Goal: Check status: Check status

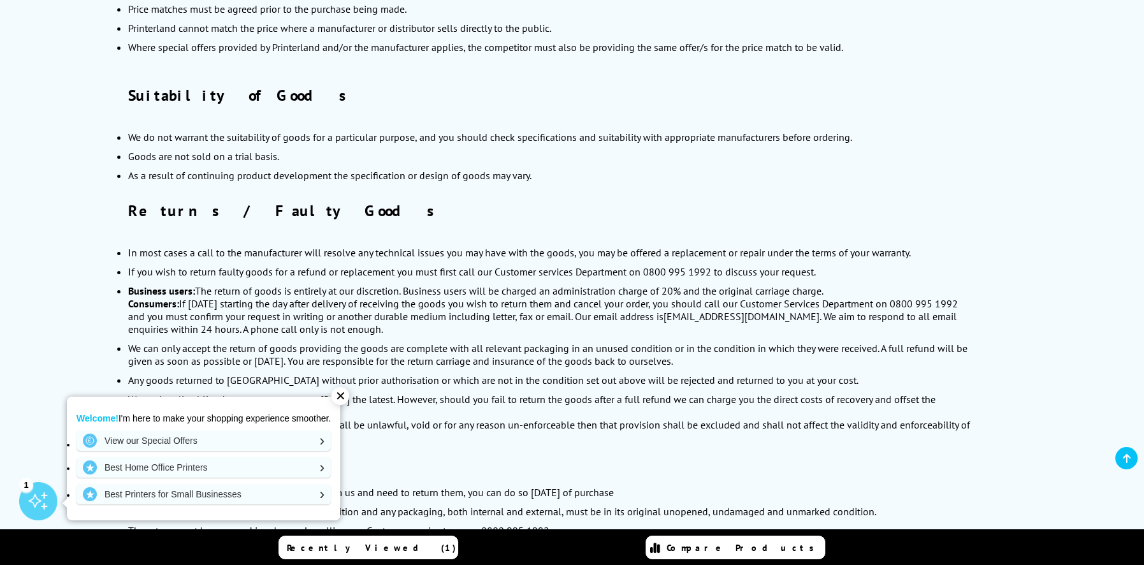
scroll to position [1374, 0]
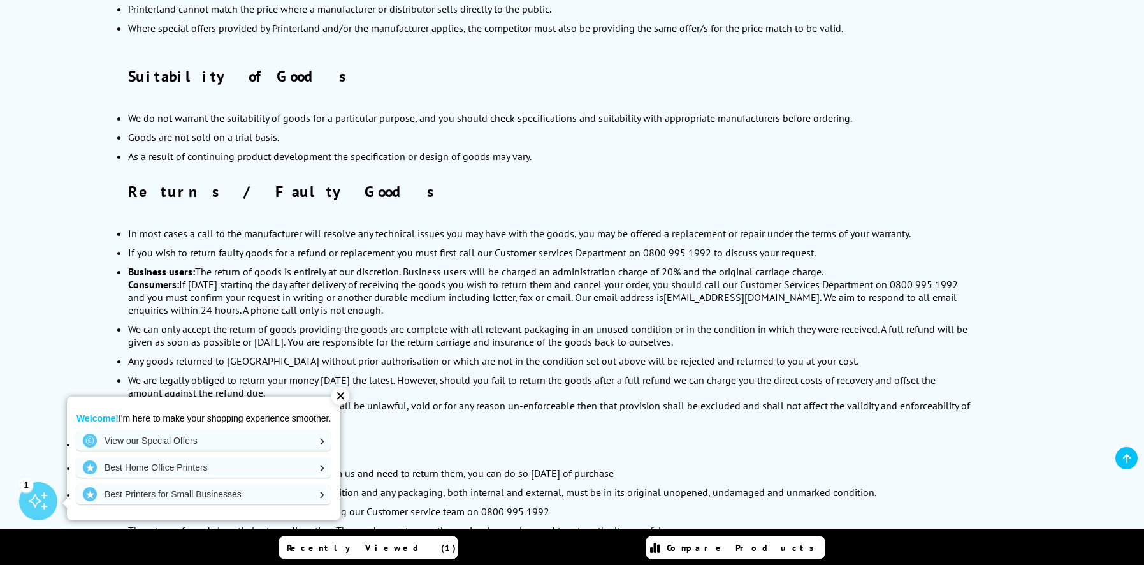
click at [347, 399] on div "✕" at bounding box center [341, 396] width 18 height 18
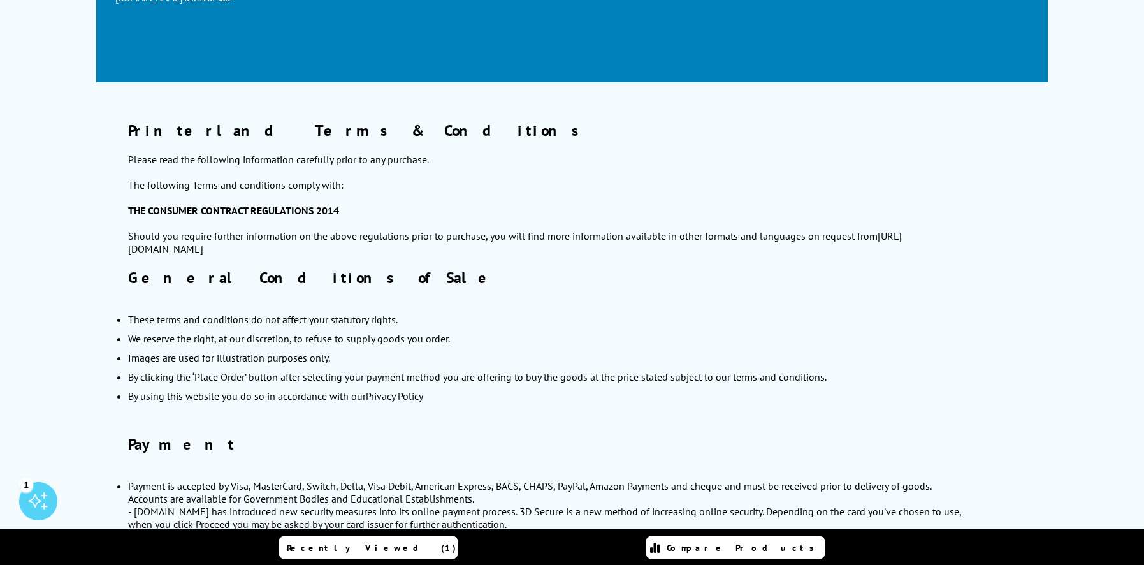
scroll to position [24, 0]
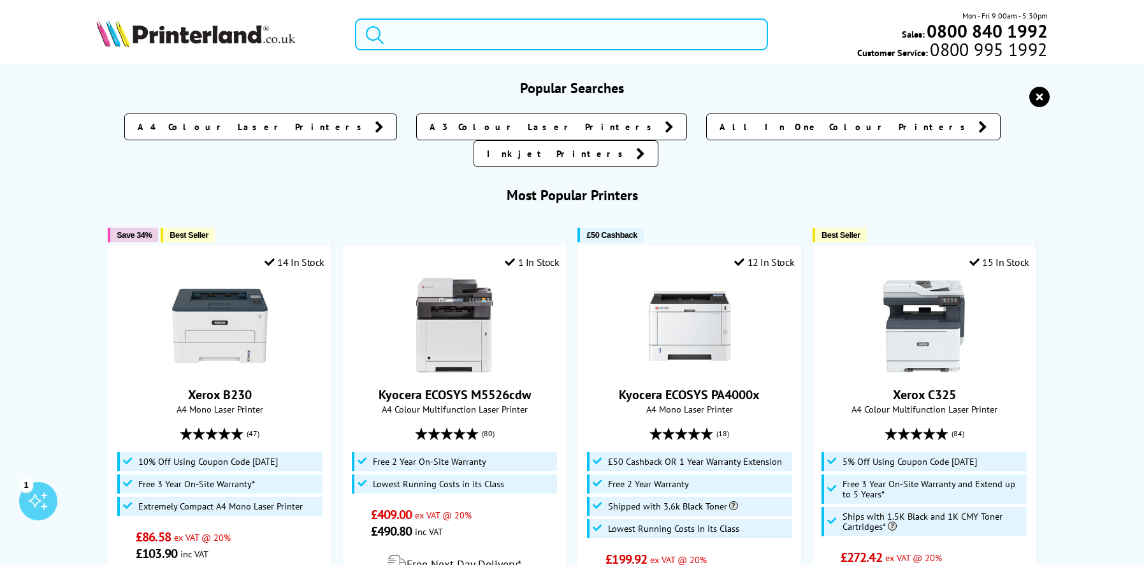
click at [501, 36] on input "search" at bounding box center [561, 34] width 413 height 32
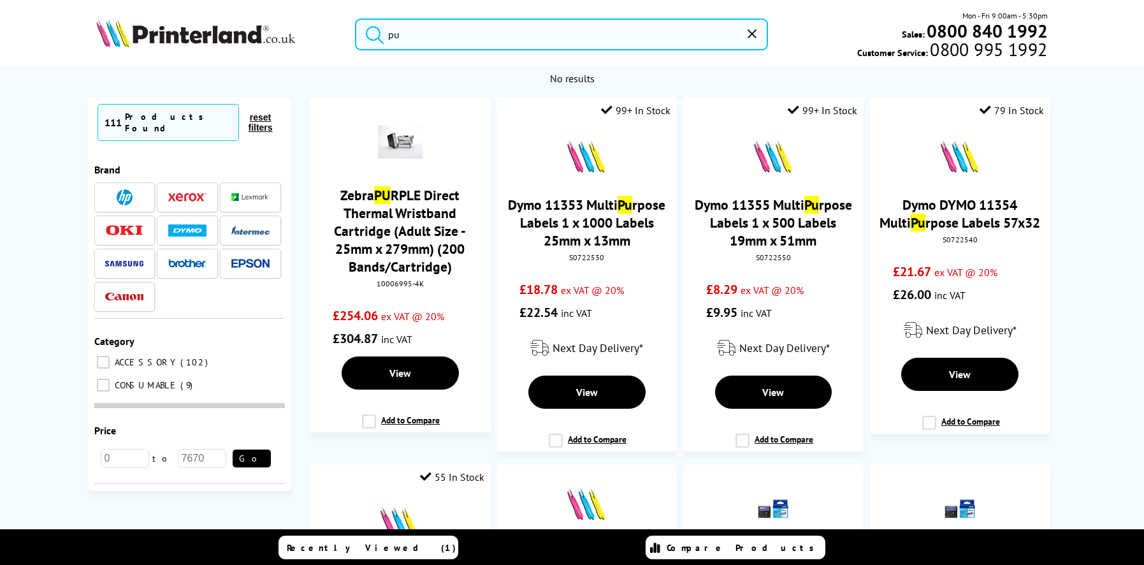
type input "p"
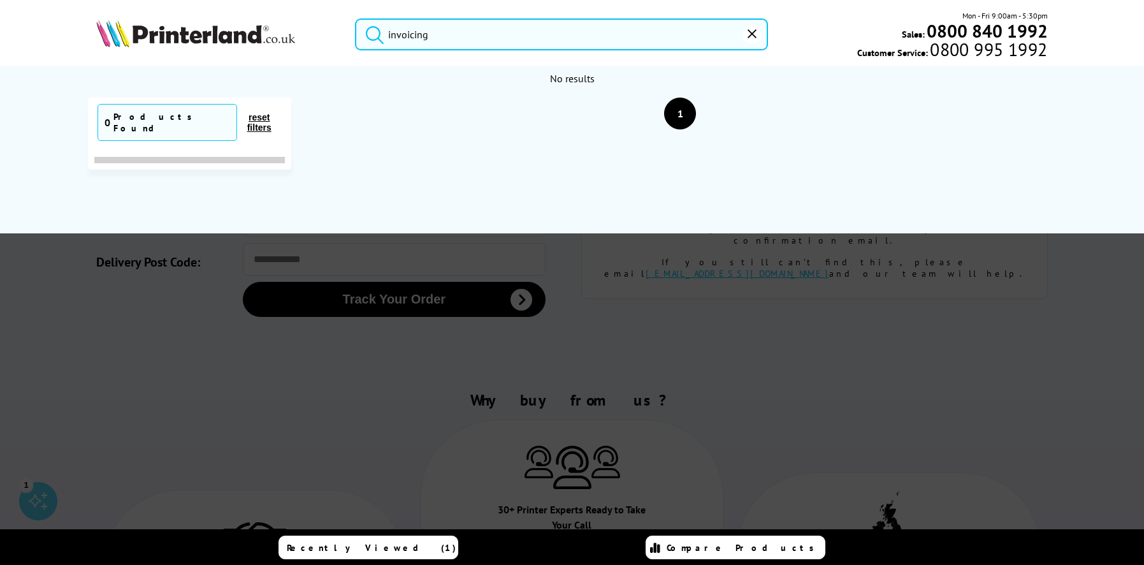
click at [356, 18] on button "submit" at bounding box center [372, 32] width 32 height 28
click at [459, 34] on input "invoicing" at bounding box center [561, 34] width 413 height 32
type input "i"
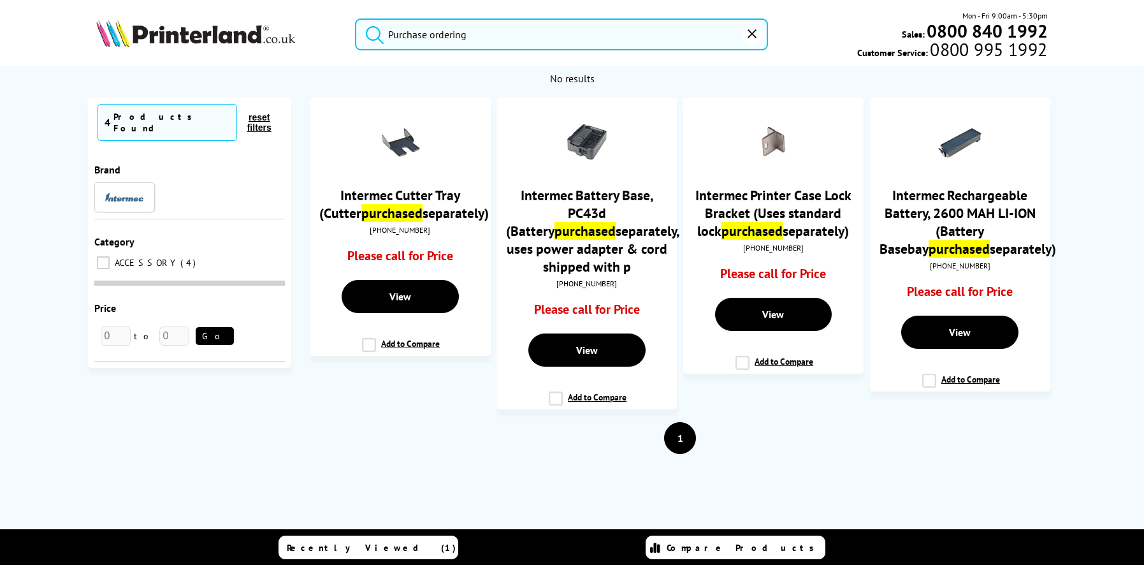
click at [356, 18] on button "submit" at bounding box center [372, 32] width 32 height 28
click at [378, 36] on icon "submit" at bounding box center [374, 34] width 19 height 19
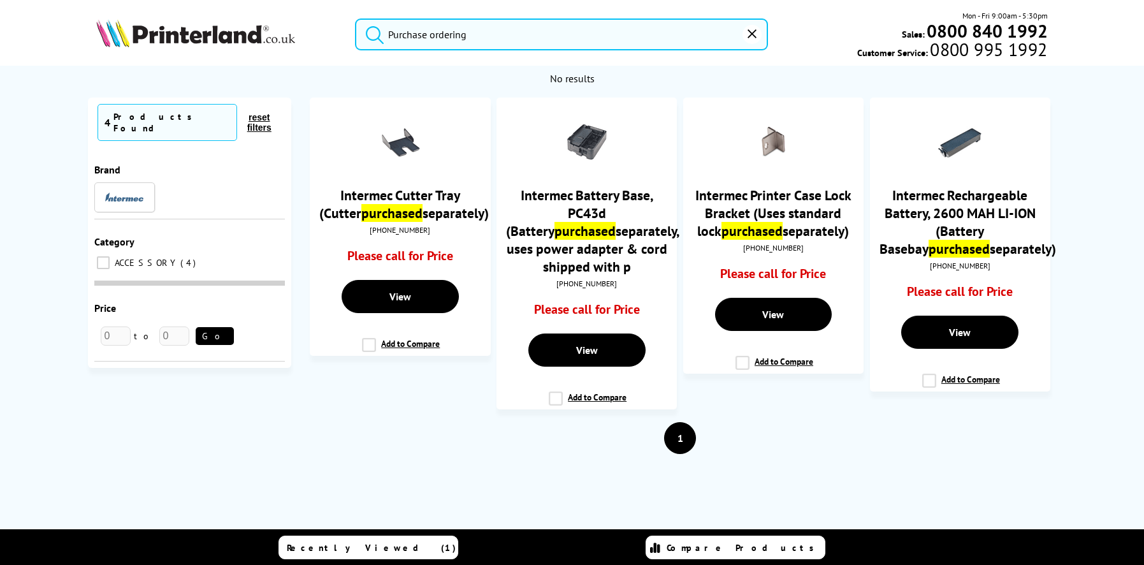
click at [378, 36] on icon "submit" at bounding box center [374, 34] width 19 height 19
click at [483, 33] on input "Purchase ordering" at bounding box center [561, 34] width 413 height 32
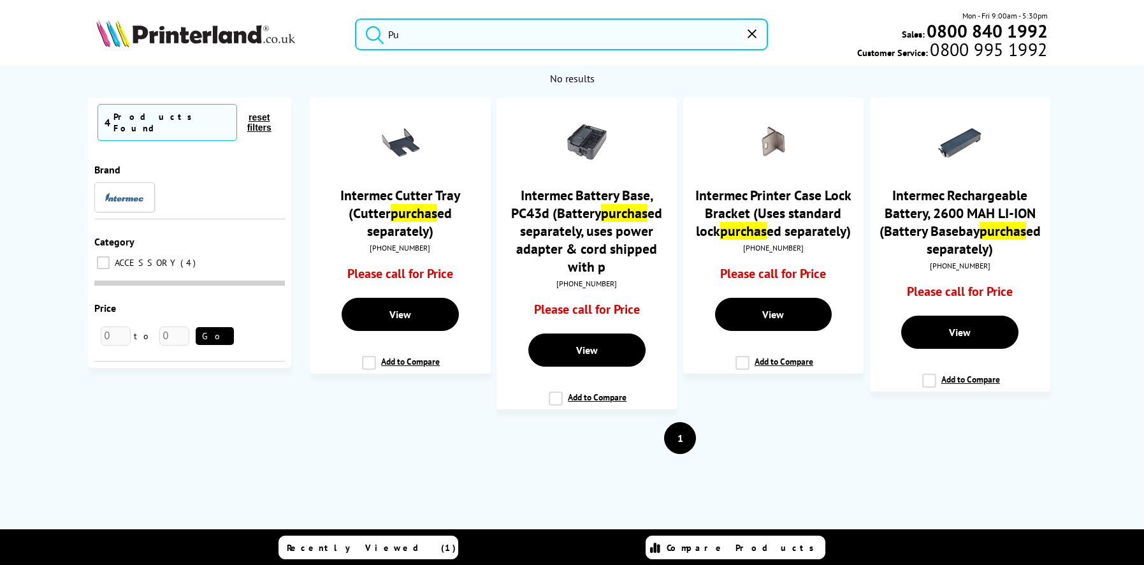
type input "P"
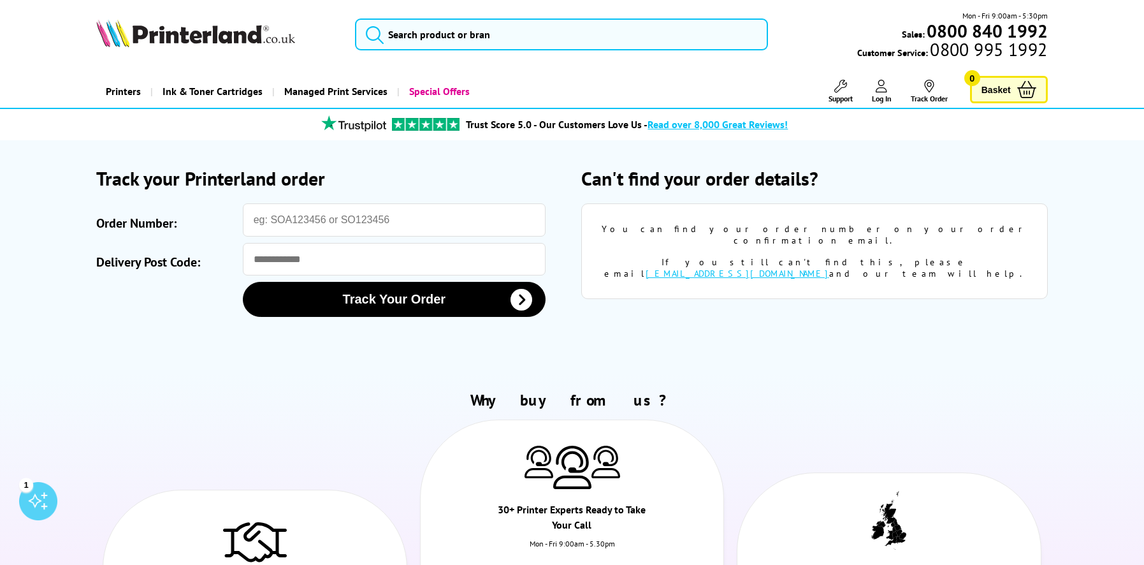
click at [847, 92] on link "Support" at bounding box center [841, 92] width 24 height 24
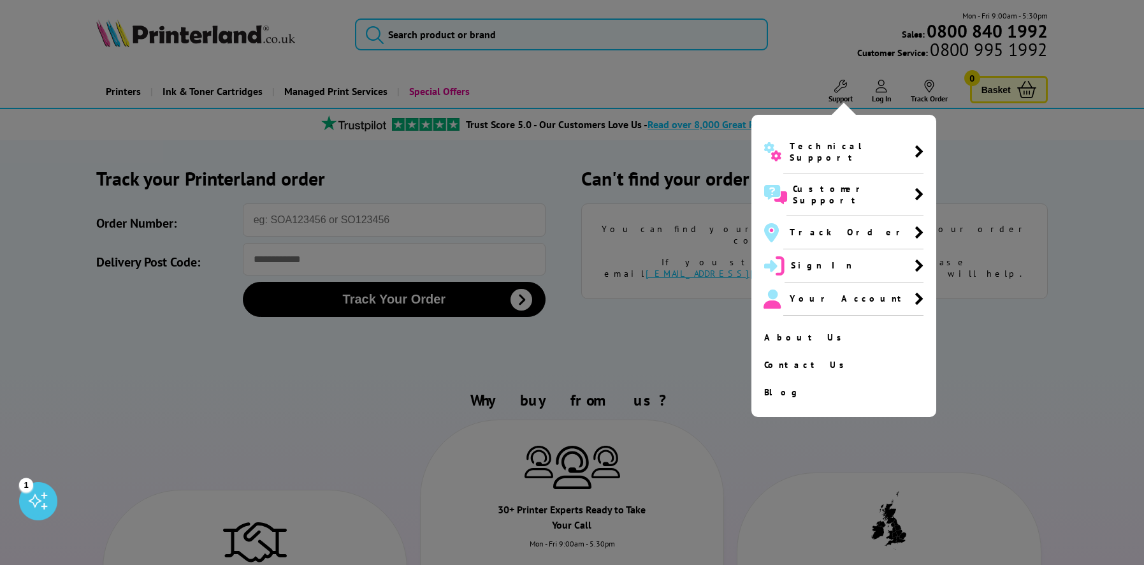
click at [710, 334] on div at bounding box center [572, 282] width 1144 height 565
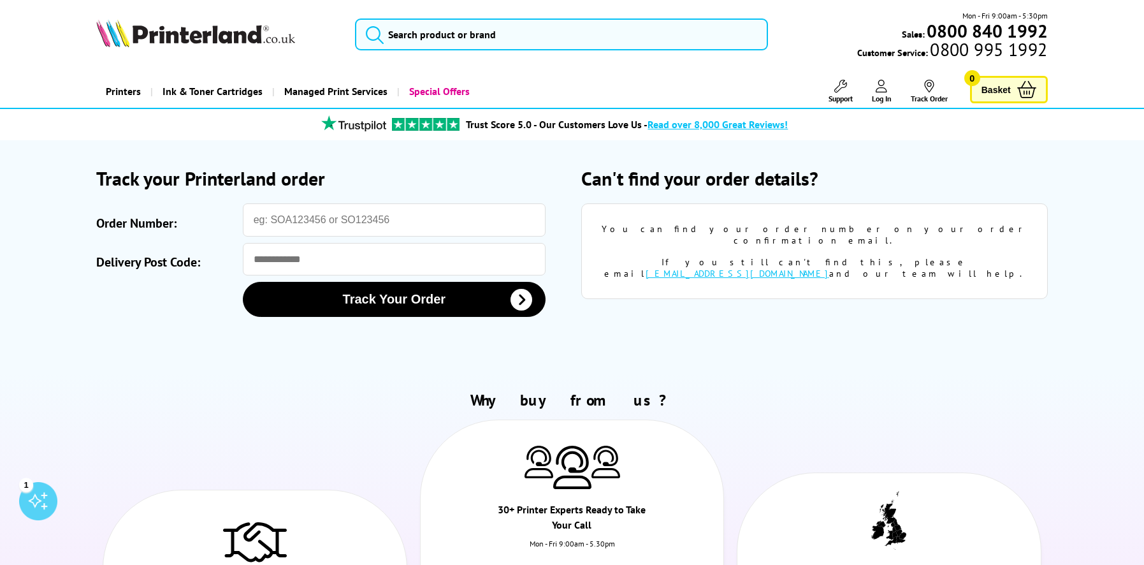
click at [717, 291] on div "Can't find your order details? You can find your order number on your order con…" at bounding box center [814, 244] width 466 height 157
drag, startPoint x: 717, startPoint y: 291, endPoint x: 959, endPoint y: 161, distance: 274.7
click at [959, 161] on section "Please correct the following errors with your submission: Track your Printerlan…" at bounding box center [572, 257] width 1020 height 234
click at [824, 268] on link "[EMAIL_ADDRESS][DOMAIN_NAME]" at bounding box center [738, 273] width 184 height 11
click at [838, 349] on section "Please correct the following errors with your submission: Track your Printerlan…" at bounding box center [572, 257] width 1020 height 234
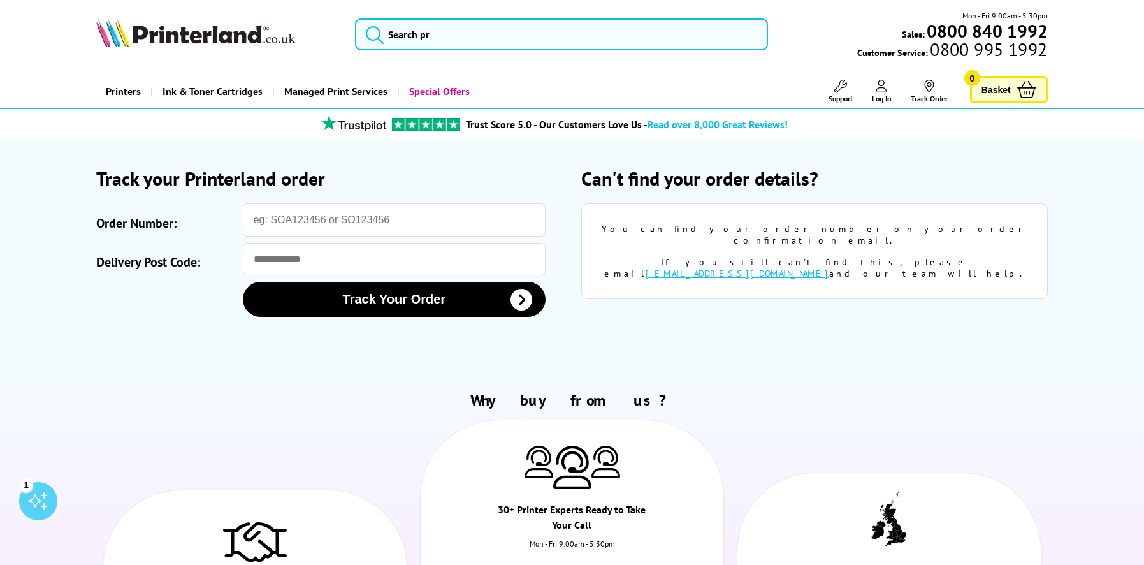
click at [738, 363] on section "Please correct the following errors with your submission: Track your Printerlan…" at bounding box center [572, 257] width 1020 height 234
click at [727, 359] on section "Please correct the following errors with your submission: Track your Printerlan…" at bounding box center [572, 257] width 1020 height 234
